Goal: Task Accomplishment & Management: Use online tool/utility

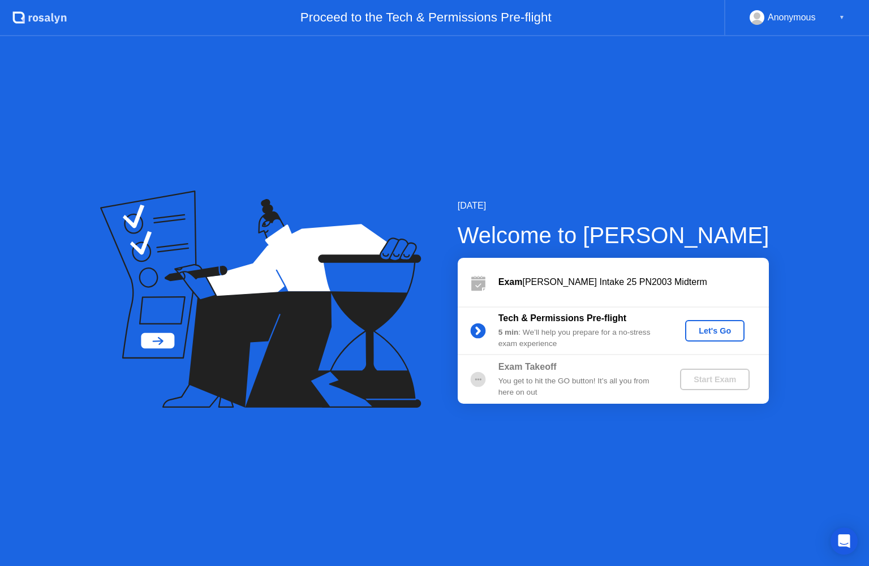
click at [715, 330] on div "Let's Go" at bounding box center [715, 331] width 50 height 9
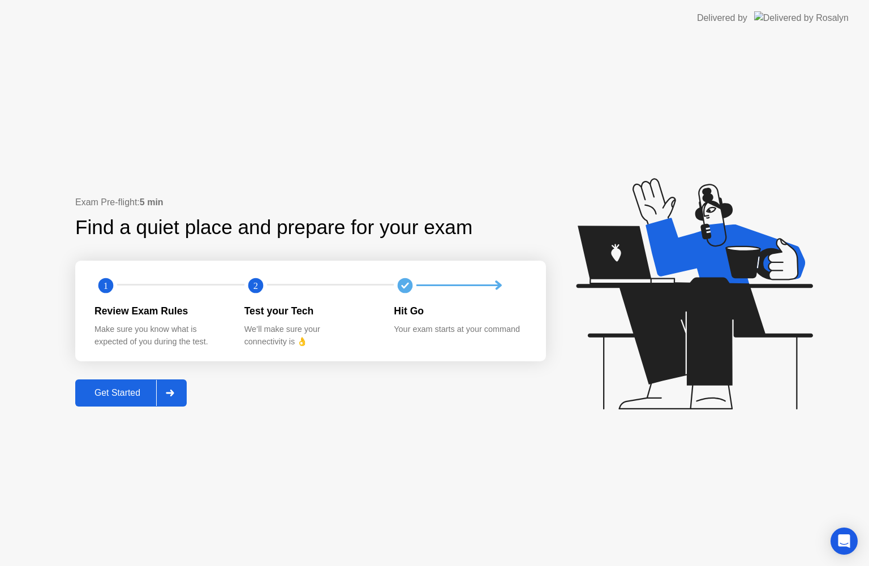
click at [143, 384] on button "Get Started" at bounding box center [130, 393] width 111 height 27
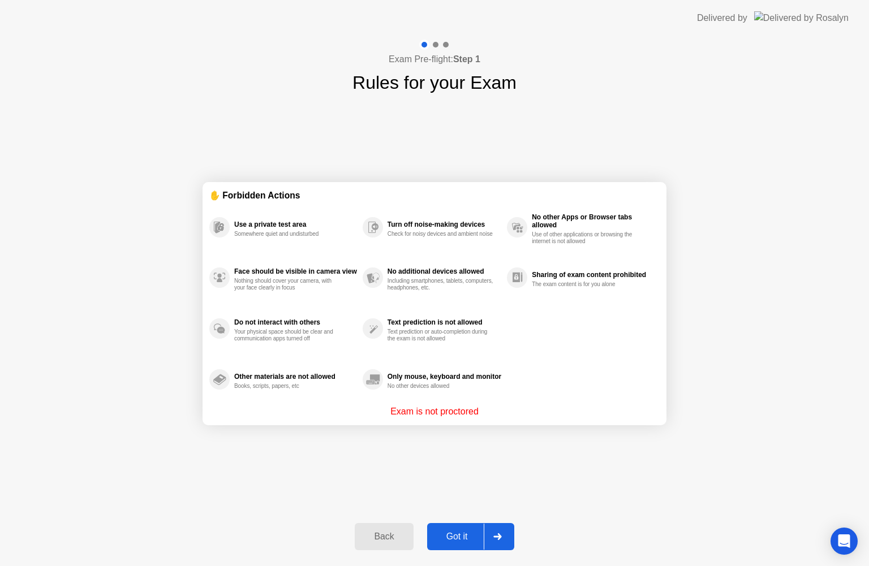
click at [474, 536] on div "Got it" at bounding box center [457, 537] width 53 height 10
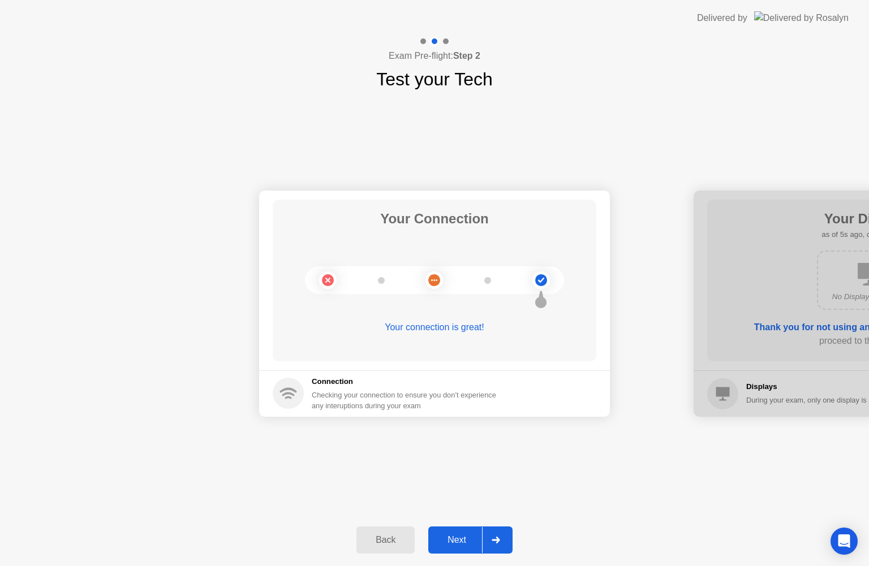
click at [464, 538] on div "Next" at bounding box center [457, 540] width 50 height 10
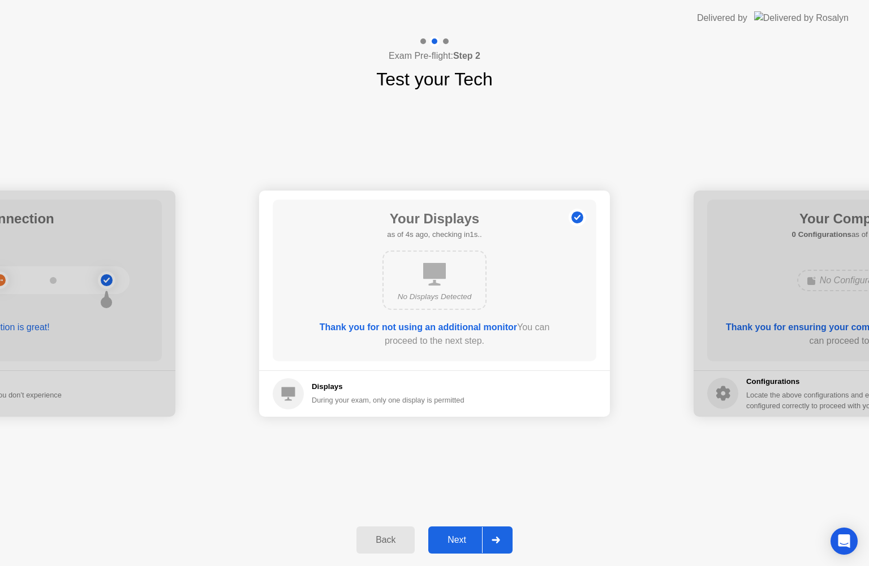
click at [464, 538] on div "Next" at bounding box center [457, 540] width 50 height 10
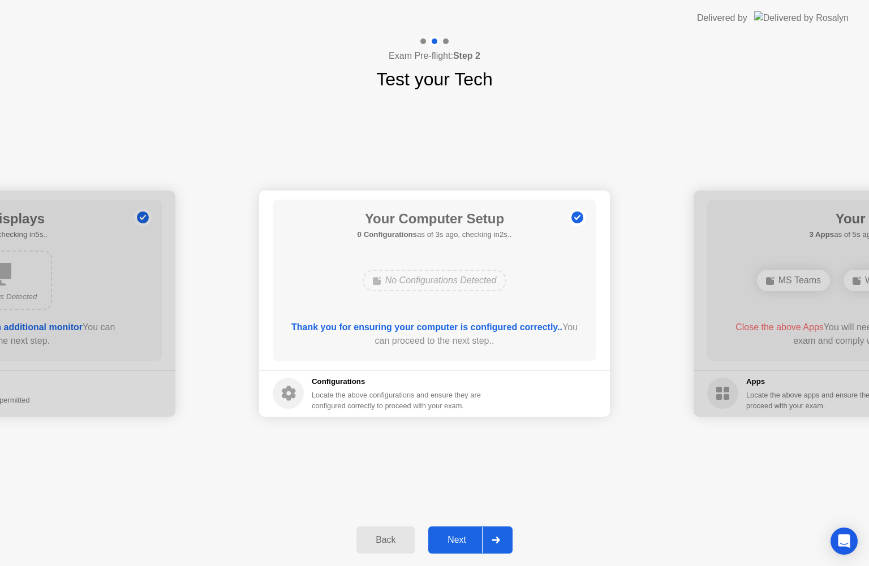
click at [464, 538] on div "Next" at bounding box center [457, 540] width 50 height 10
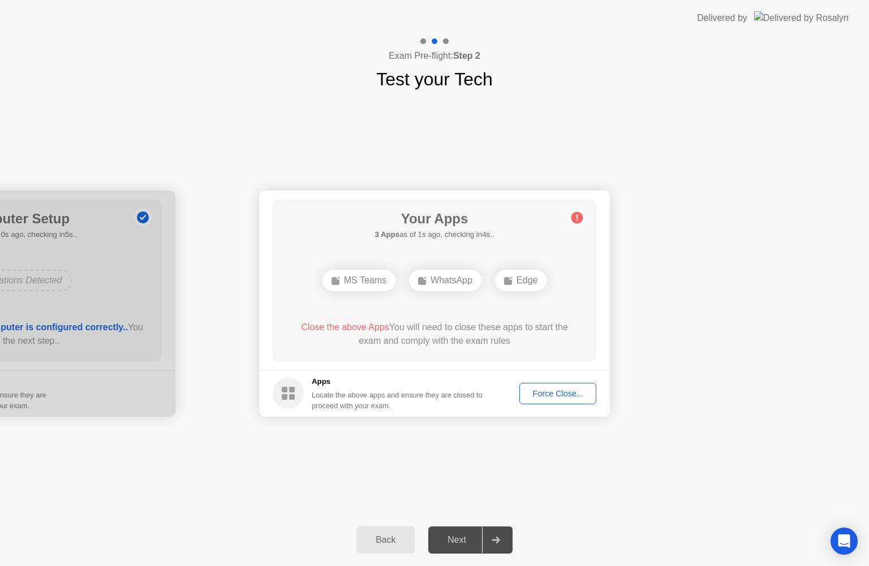
click at [569, 385] on button "Force Close..." at bounding box center [557, 394] width 77 height 22
click at [556, 390] on div "Force Close..." at bounding box center [557, 393] width 69 height 9
click at [465, 538] on div "Next" at bounding box center [457, 540] width 50 height 10
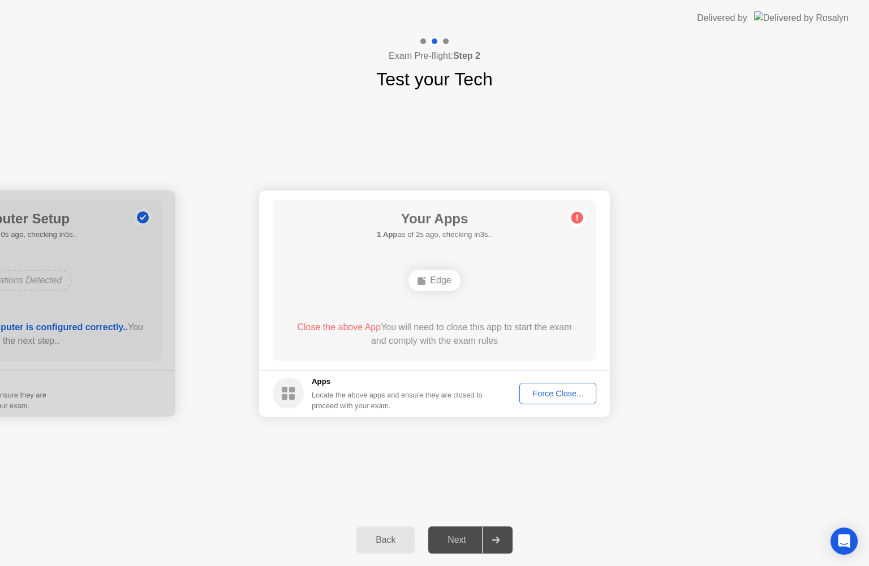
click at [577, 389] on div "Force Close..." at bounding box center [557, 393] width 69 height 9
click at [558, 398] on div "Force Close..." at bounding box center [557, 393] width 69 height 9
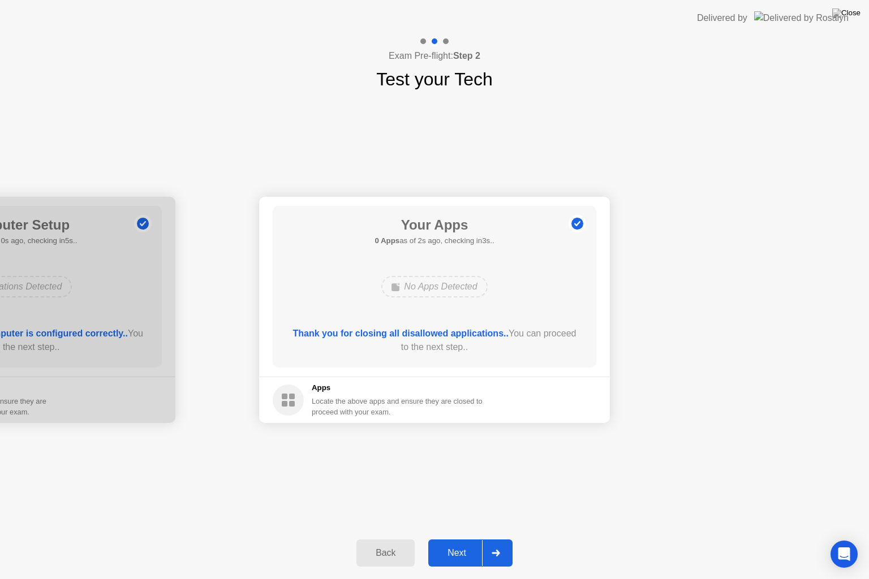
click at [452, 549] on div "Next" at bounding box center [457, 553] width 50 height 10
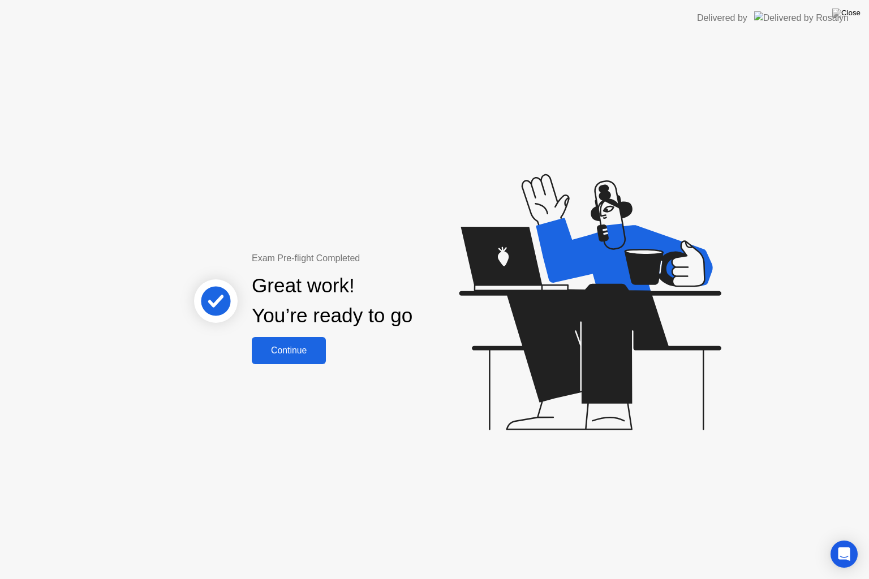
click at [298, 354] on div "Continue" at bounding box center [288, 351] width 67 height 10
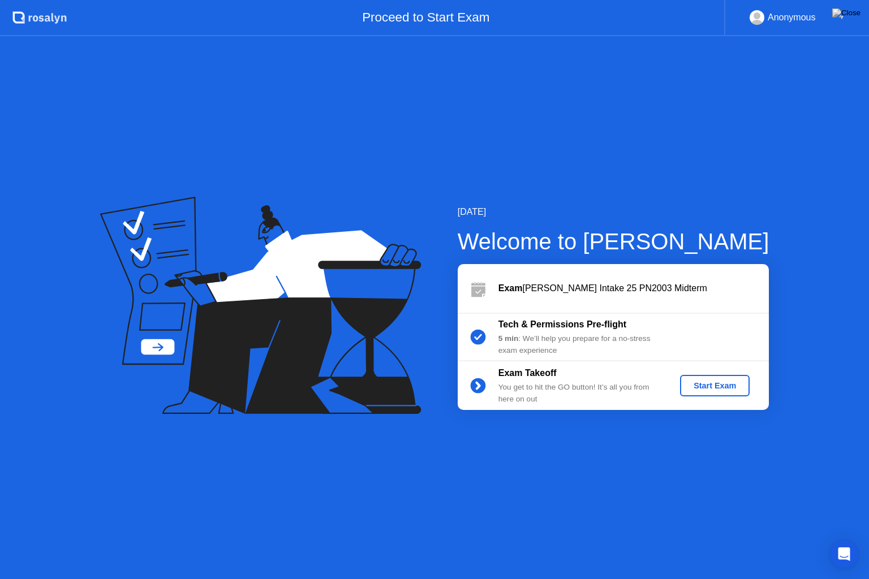
click at [736, 388] on div "Start Exam" at bounding box center [715, 385] width 61 height 9
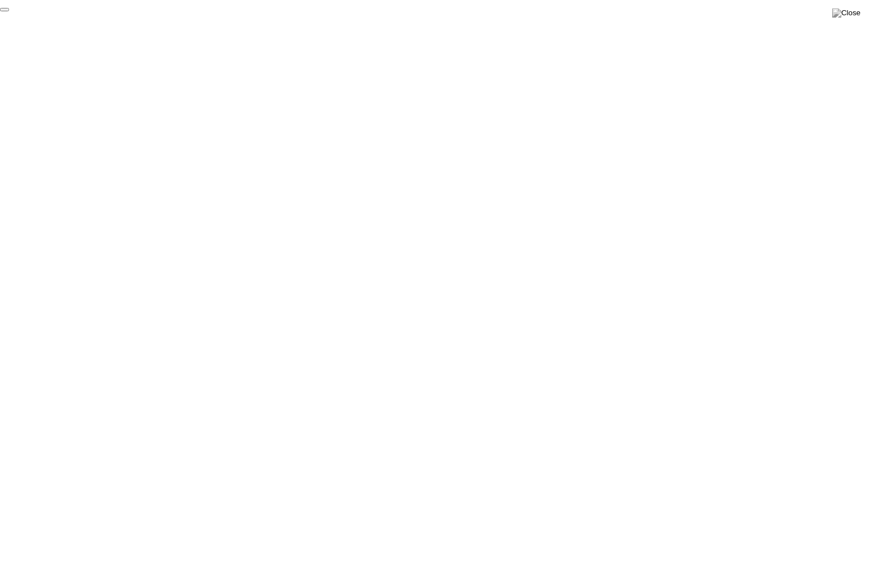
click div "End Proctoring Session"
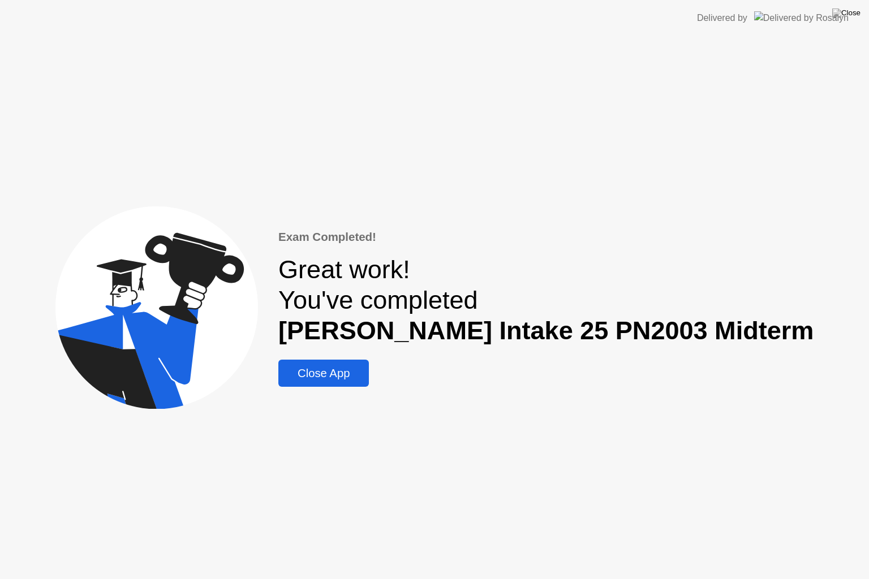
click at [369, 364] on button "Close App" at bounding box center [323, 373] width 91 height 27
